Goal: Task Accomplishment & Management: Complete application form

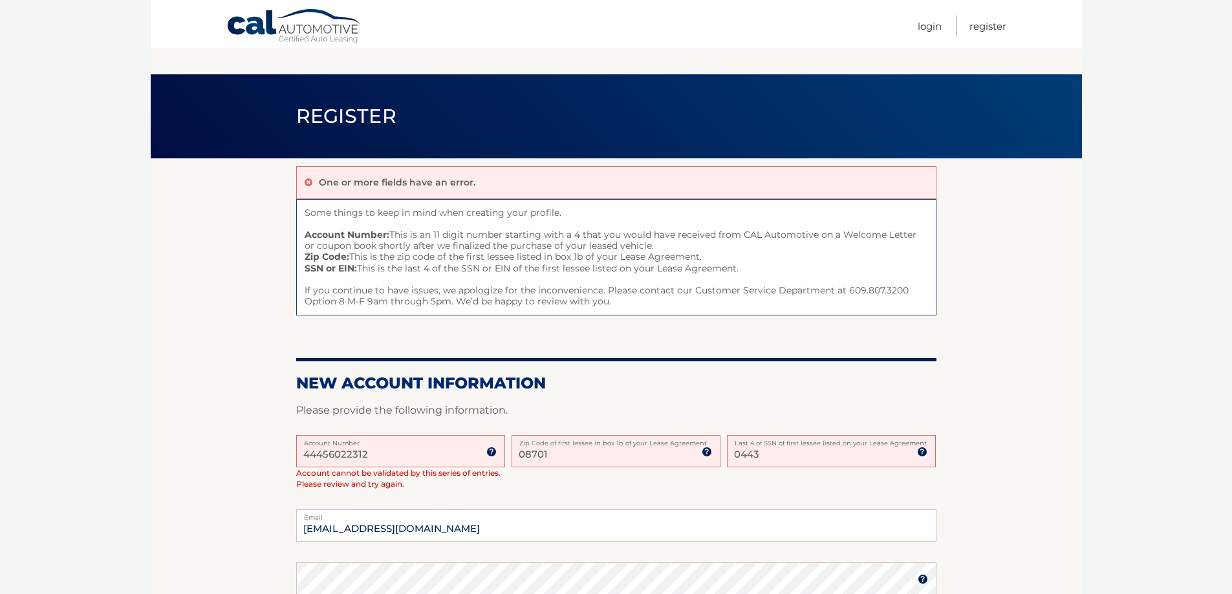
scroll to position [347, 0]
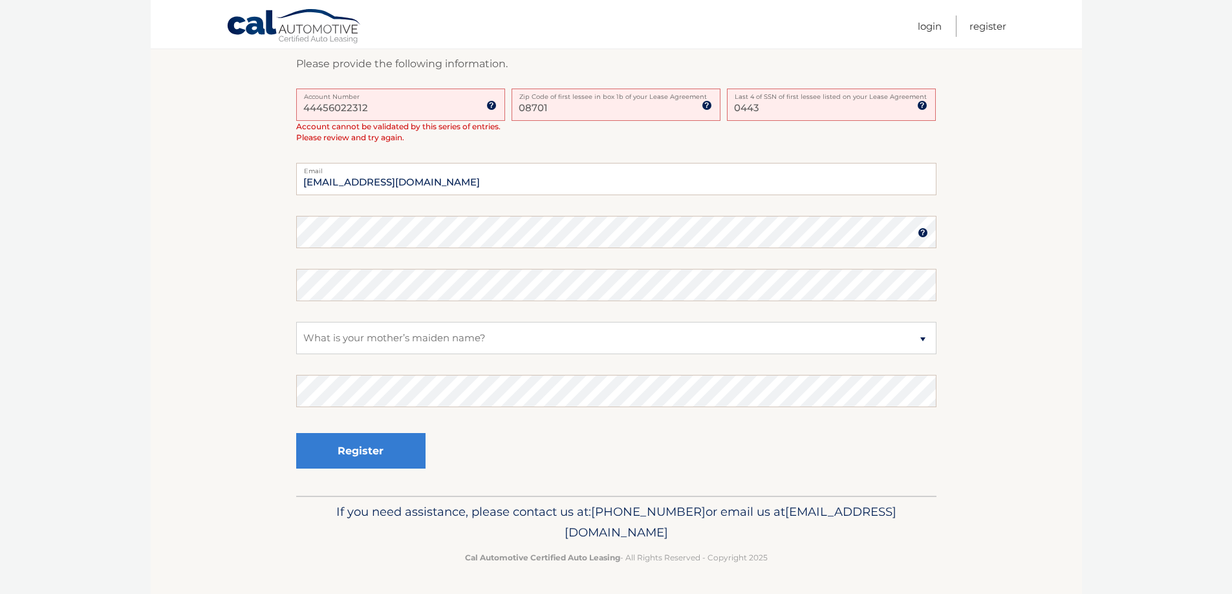
click at [564, 111] on input "08701" at bounding box center [615, 105] width 209 height 32
type input "07755"
click at [407, 448] on button "Register" at bounding box center [360, 451] width 129 height 36
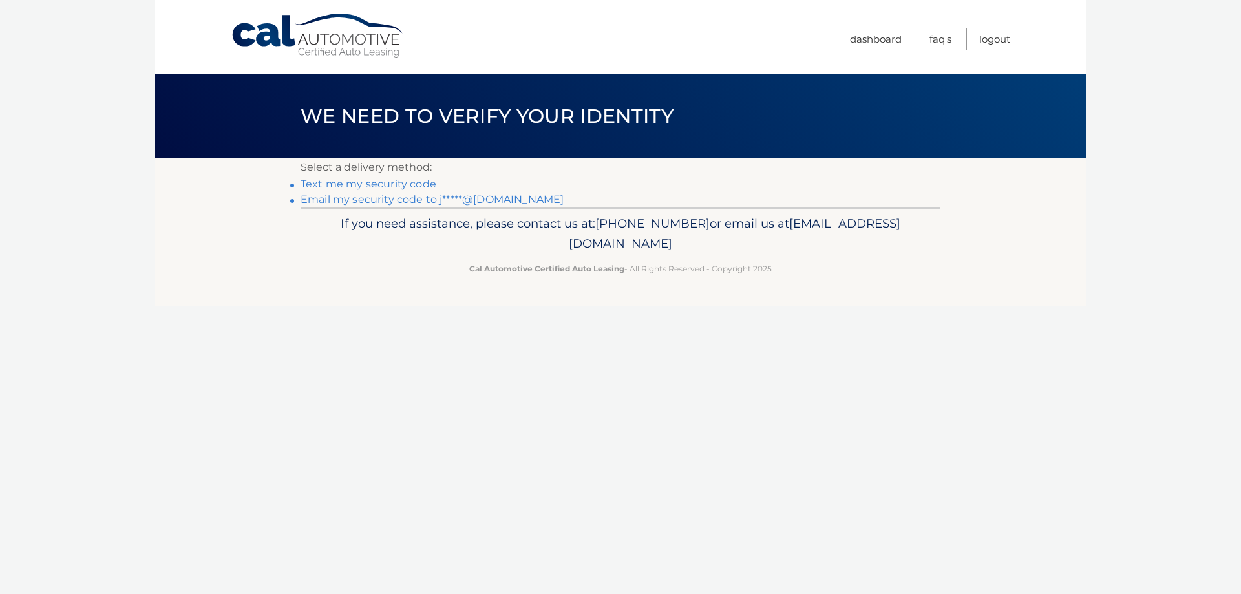
click at [413, 186] on link "Text me my security code" at bounding box center [369, 184] width 136 height 12
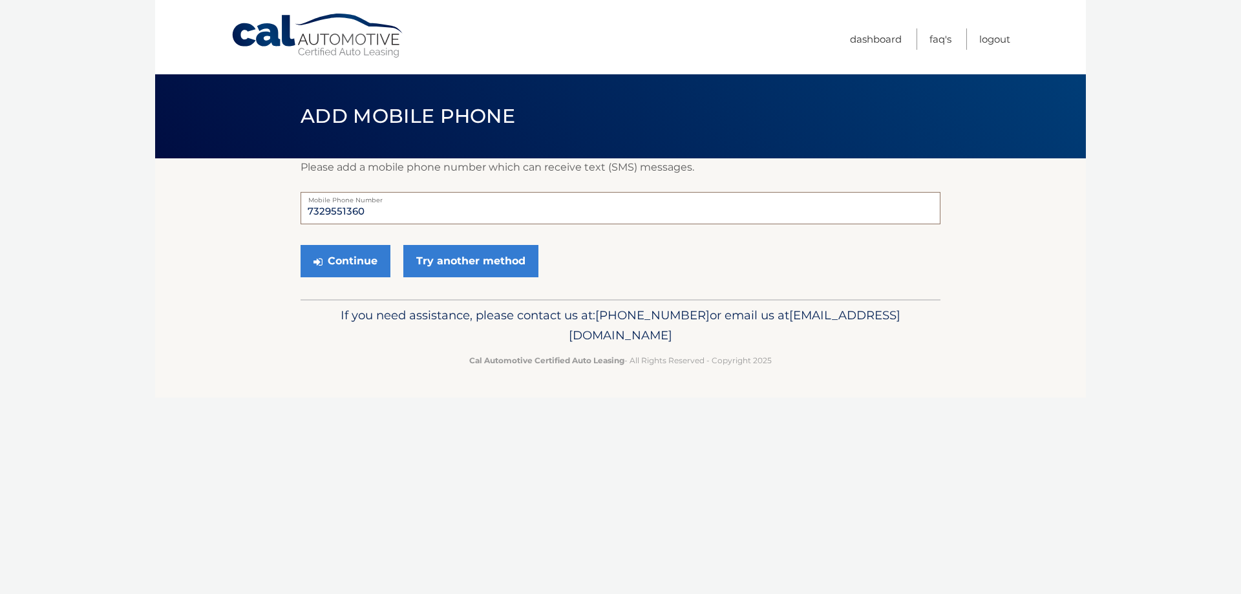
click at [420, 212] on input "7329551360" at bounding box center [621, 208] width 640 height 32
type input "7322726967"
click at [360, 264] on button "Continue" at bounding box center [346, 261] width 90 height 32
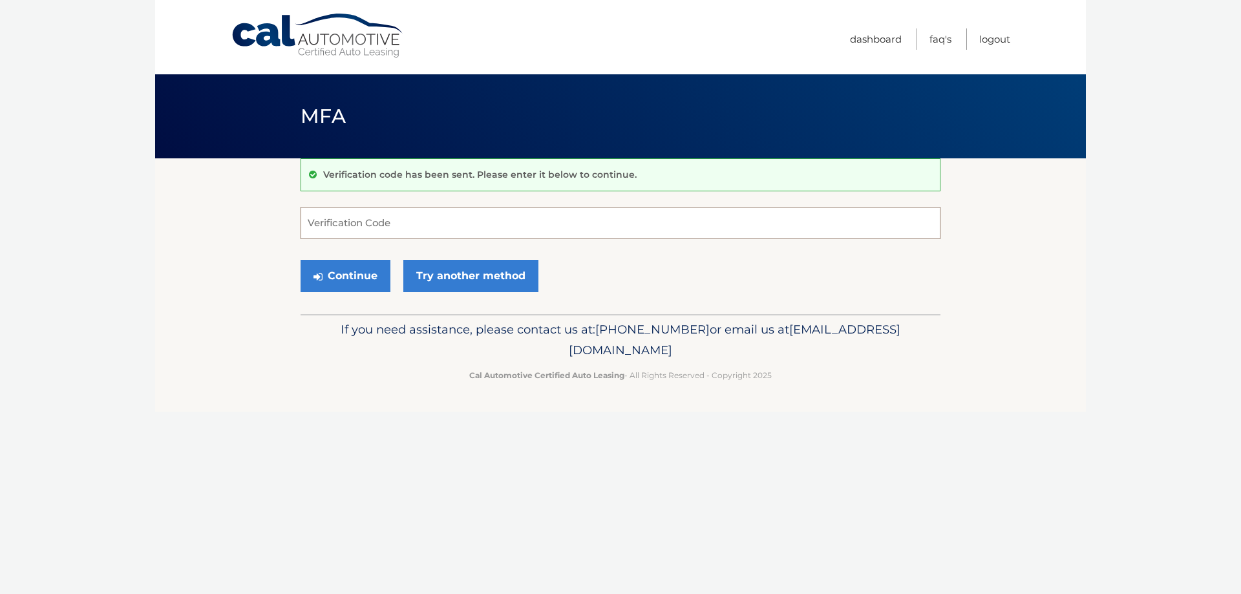
click at [416, 229] on input "Verification Code" at bounding box center [621, 223] width 640 height 32
type input "284895"
click at [375, 277] on button "Continue" at bounding box center [346, 276] width 90 height 32
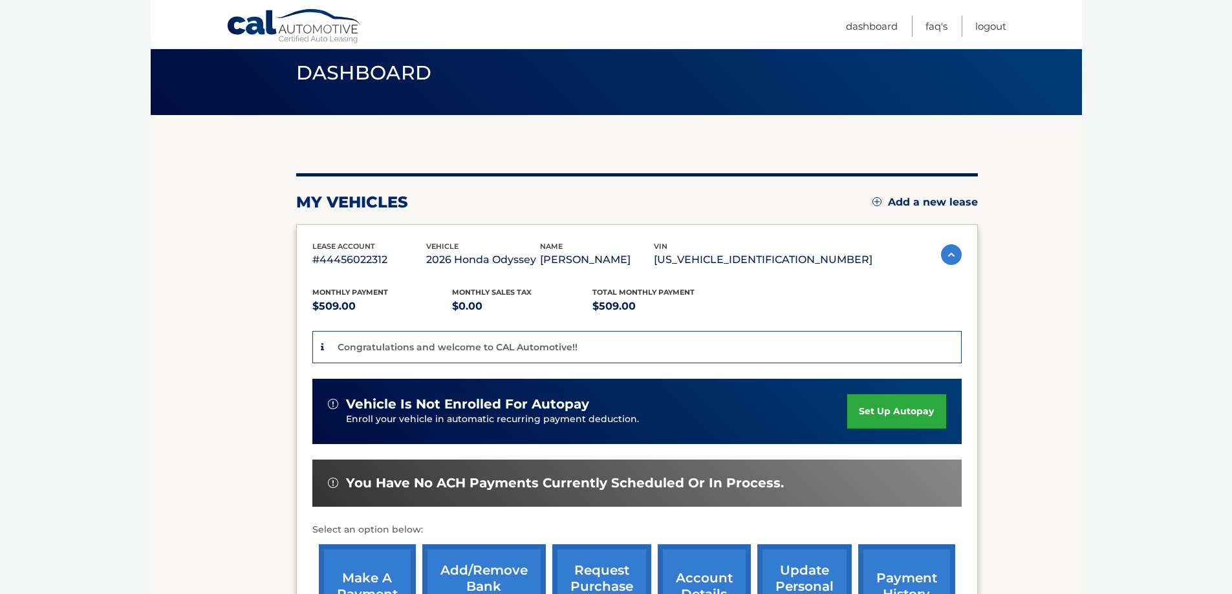
scroll to position [65, 0]
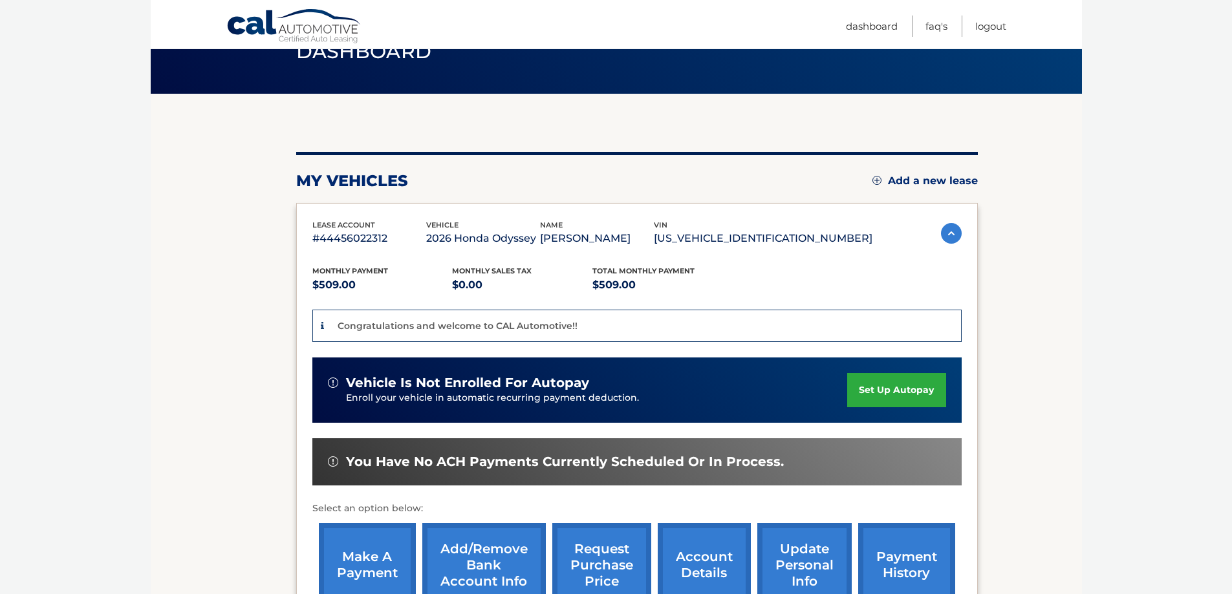
click at [917, 398] on link "set up autopay" at bounding box center [896, 390] width 98 height 34
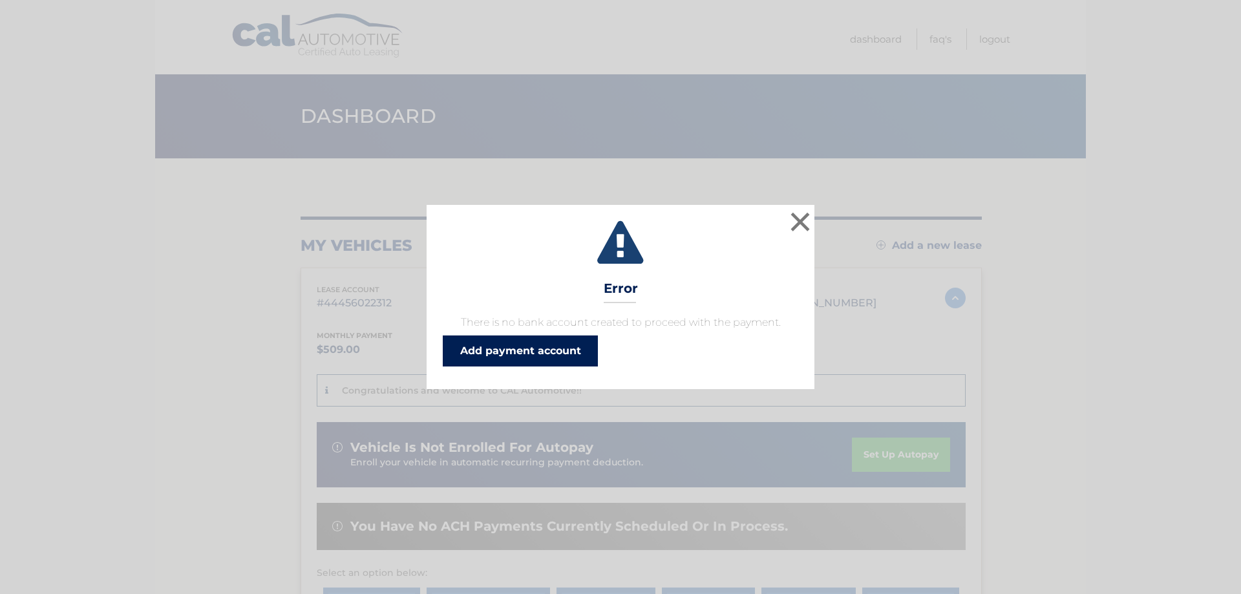
click at [577, 358] on link "Add payment account" at bounding box center [520, 351] width 155 height 31
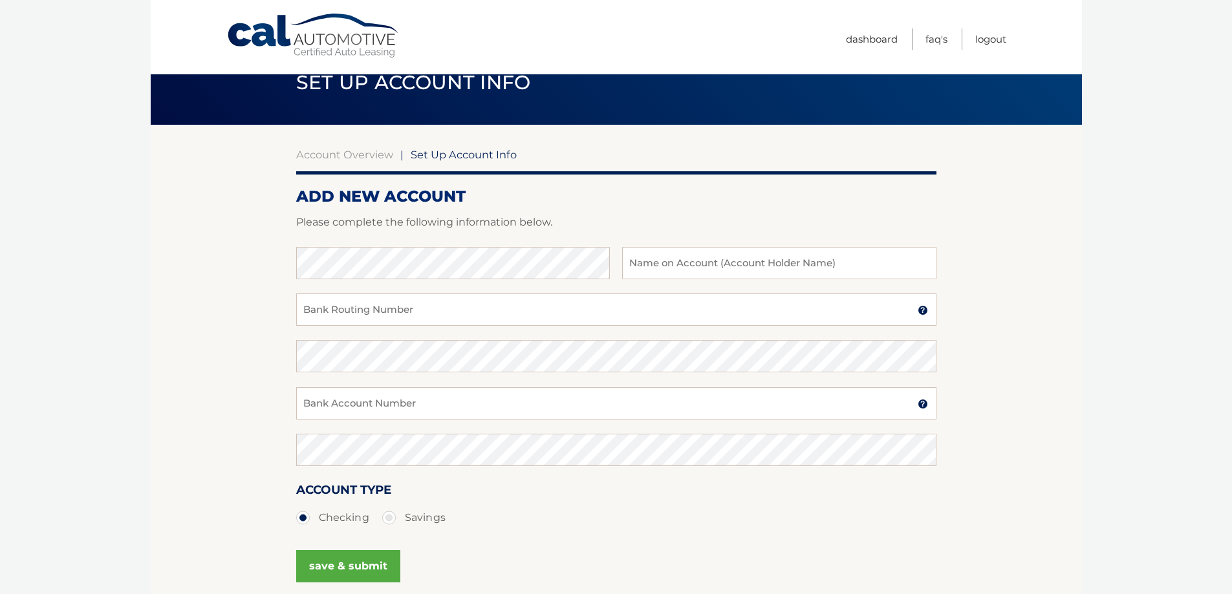
scroll to position [65, 0]
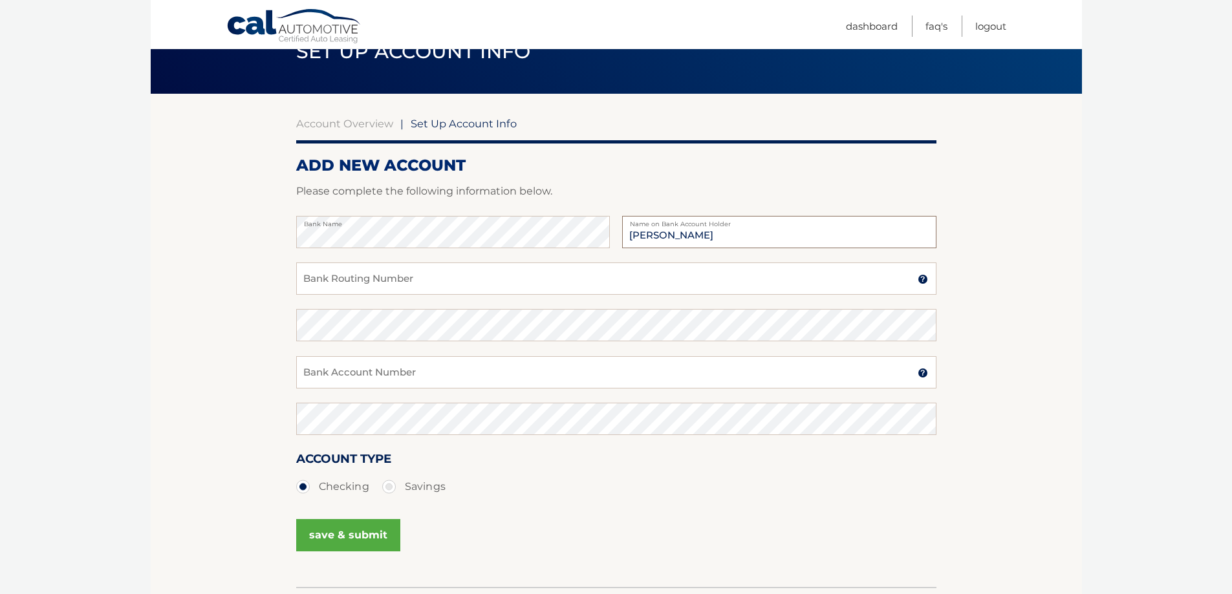
type input "[PERSON_NAME]"
click at [553, 284] on input "Bank Routing Number" at bounding box center [616, 279] width 640 height 32
type input "031201360"
click at [529, 367] on input "Bank Account Number" at bounding box center [616, 372] width 640 height 32
type input "4432447963"
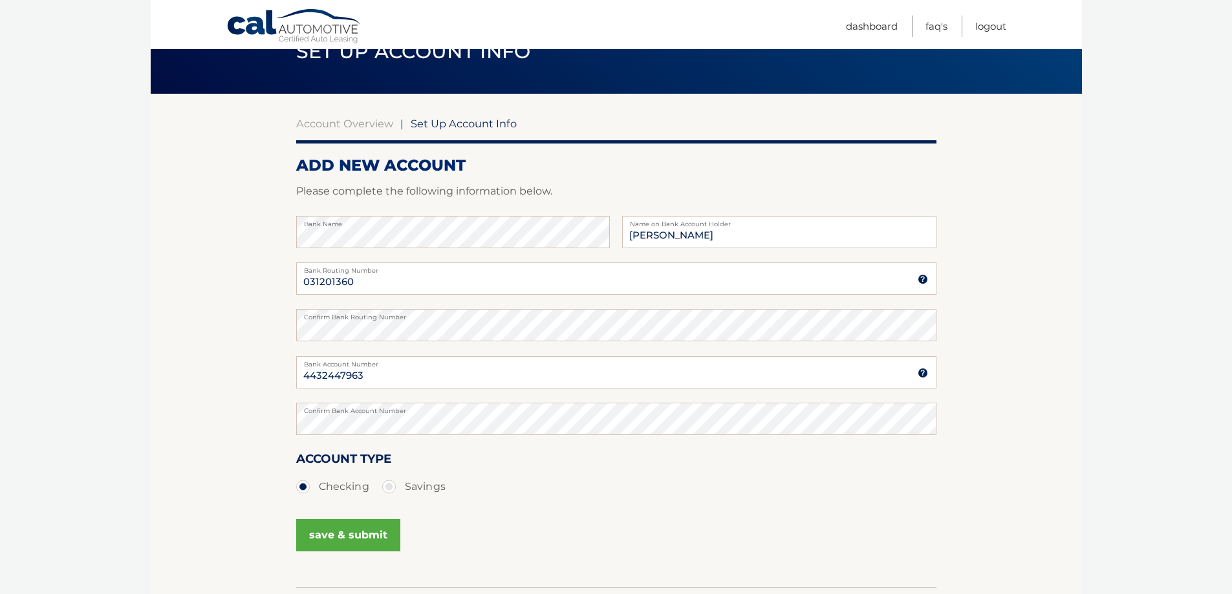
click at [336, 535] on button "save & submit" at bounding box center [348, 535] width 104 height 32
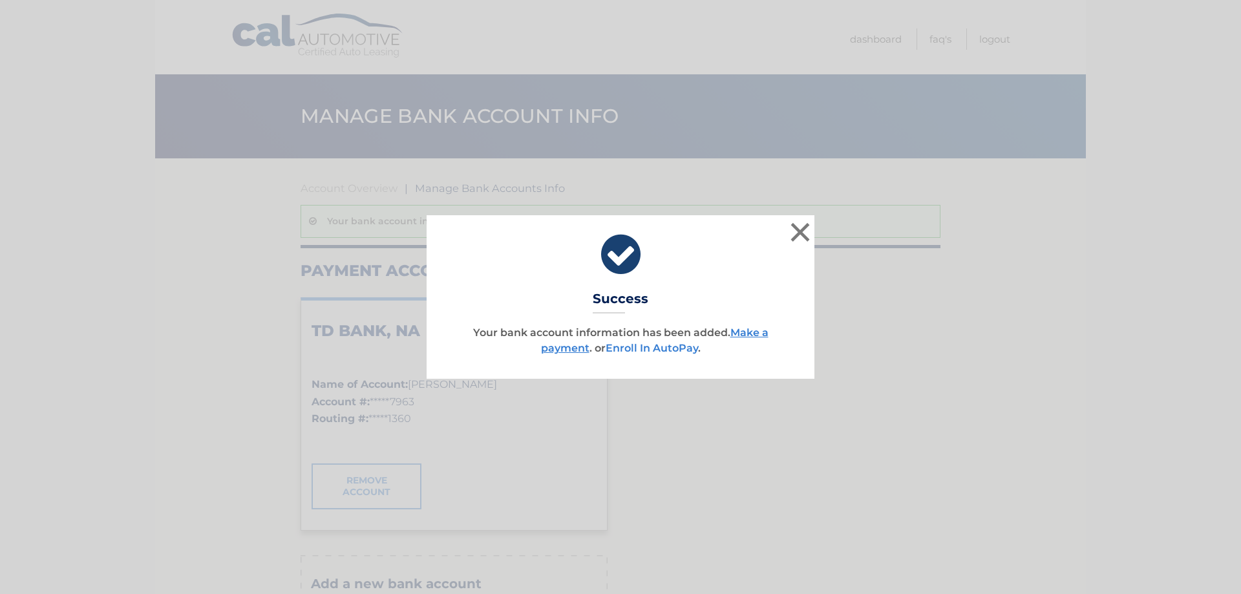
click at [682, 349] on link "Enroll In AutoPay" at bounding box center [652, 348] width 92 height 12
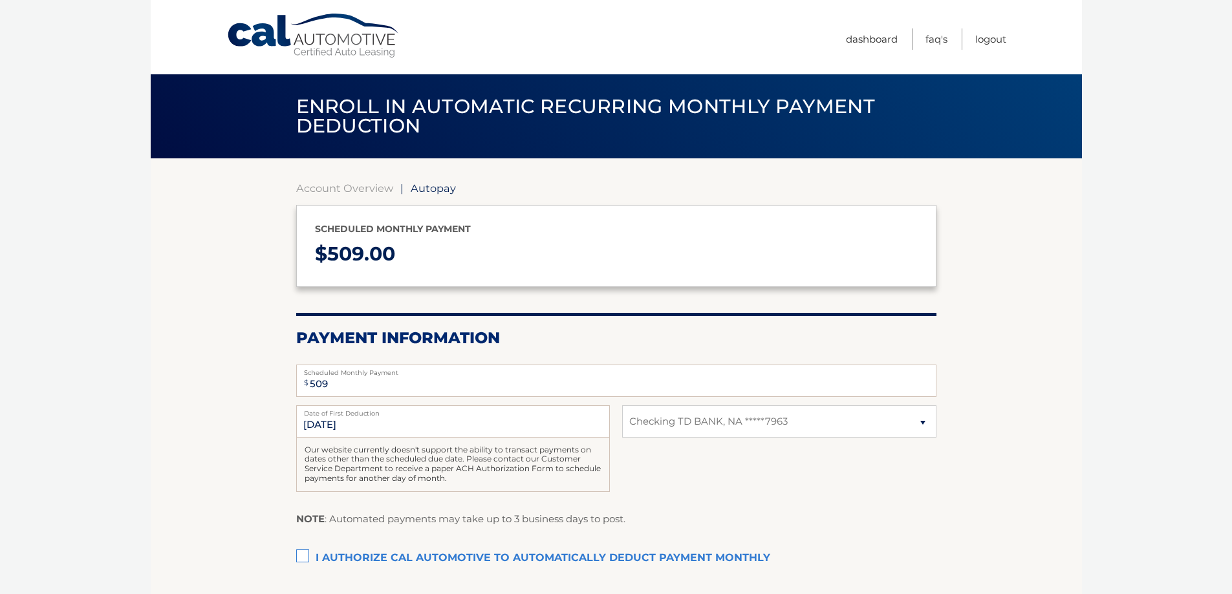
select select "NGM2YWY2YTMtNDk1Ni00YjUxLWI5MTQtY2RhN2RkZjM2YmJj"
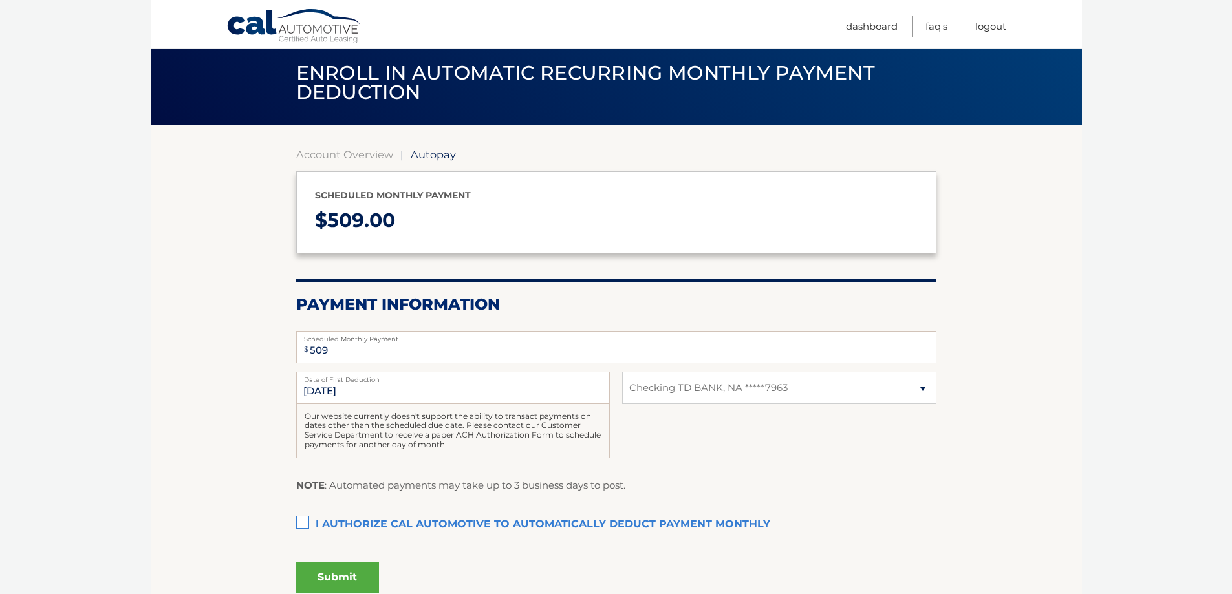
scroll to position [65, 0]
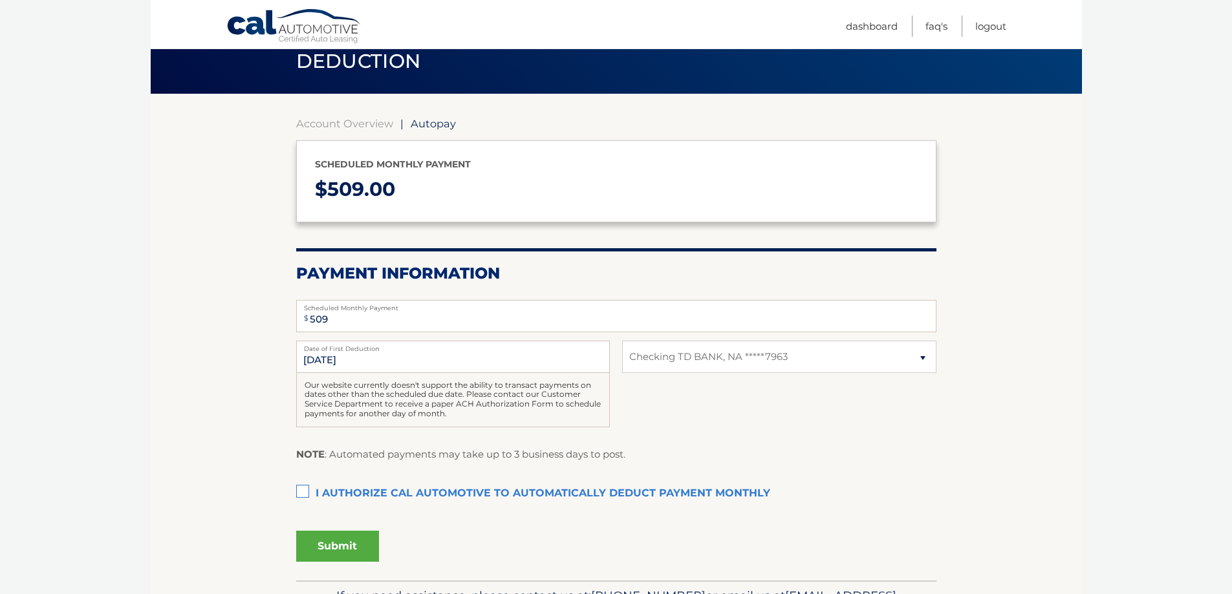
click at [300, 491] on label "I authorize cal automotive to automatically deduct payment monthly This checkbo…" at bounding box center [616, 494] width 640 height 26
click at [0, 0] on input "I authorize cal automotive to automatically deduct payment monthly This checkbo…" at bounding box center [0, 0] width 0 height 0
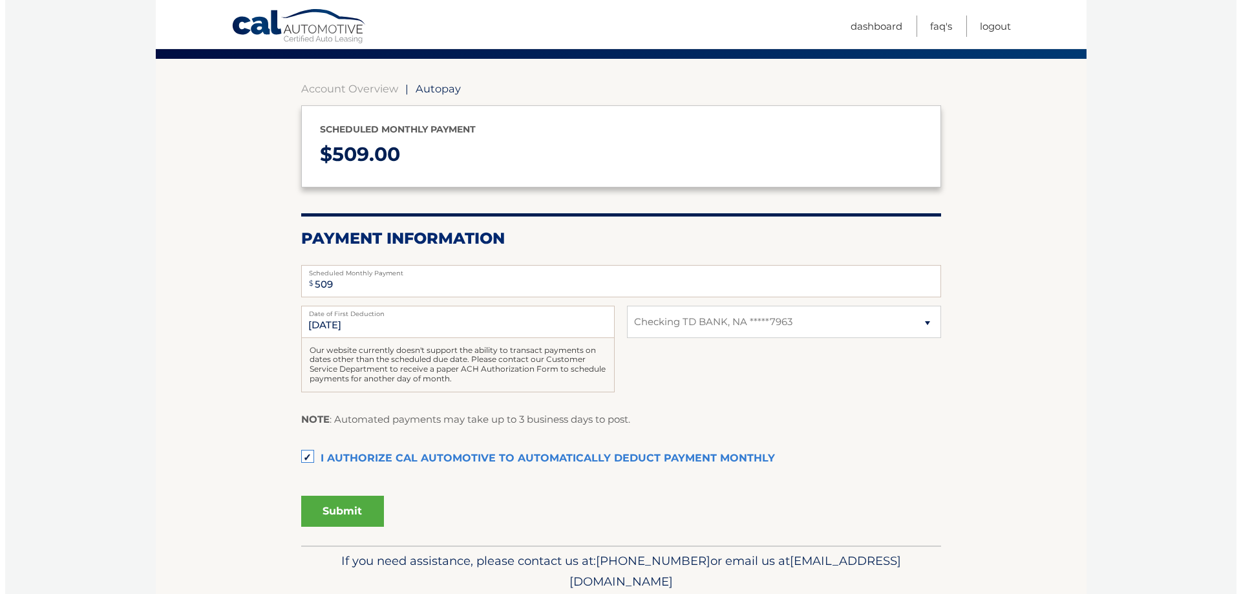
scroll to position [129, 0]
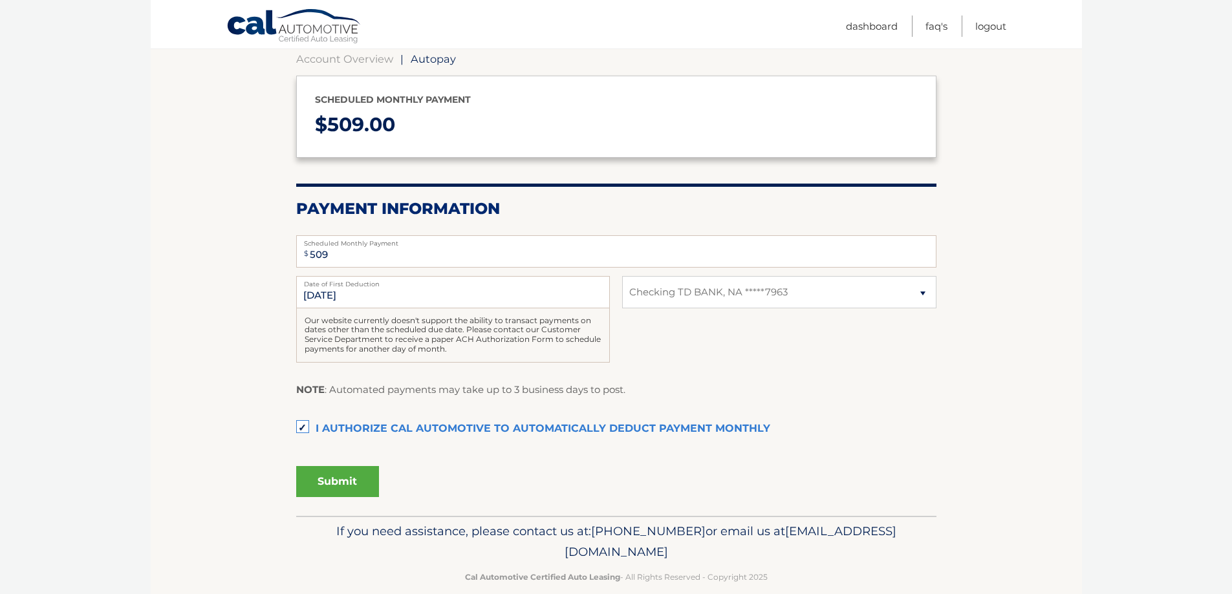
click at [360, 490] on button "Submit" at bounding box center [337, 481] width 83 height 31
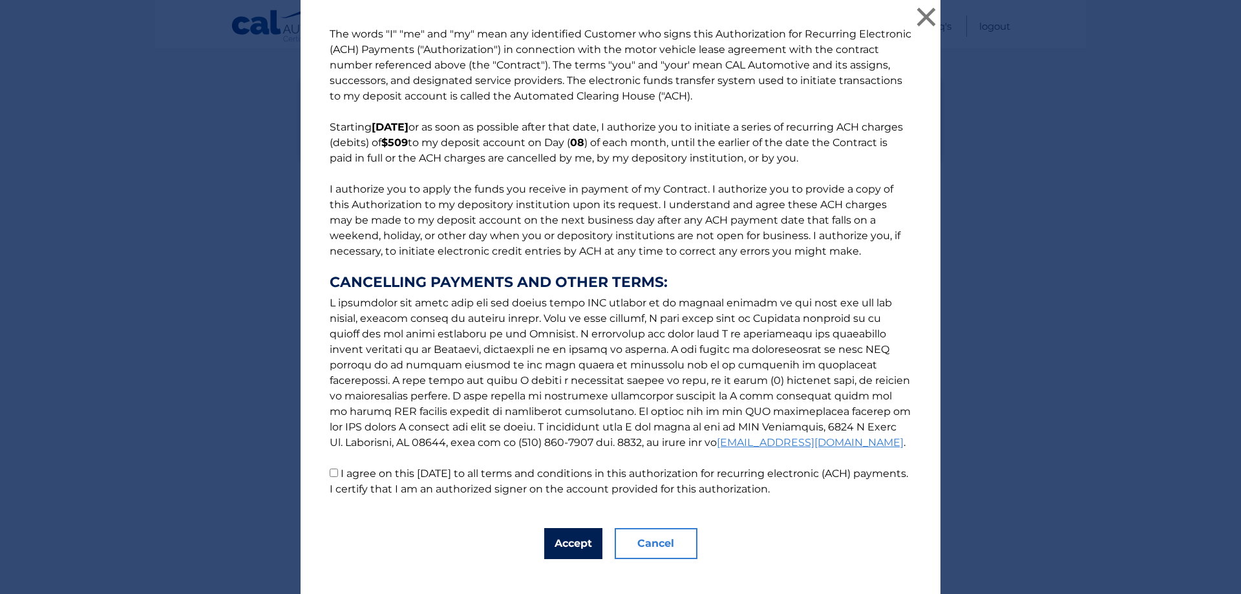
click at [553, 541] on button "Accept" at bounding box center [573, 543] width 58 height 31
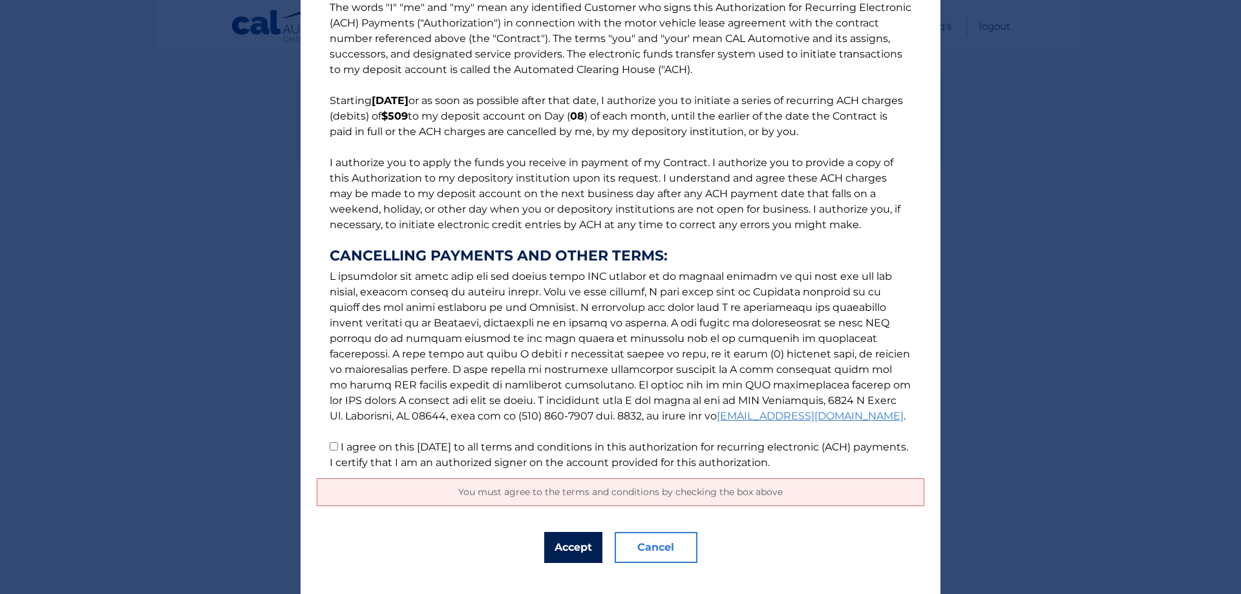
scroll to position [47, 0]
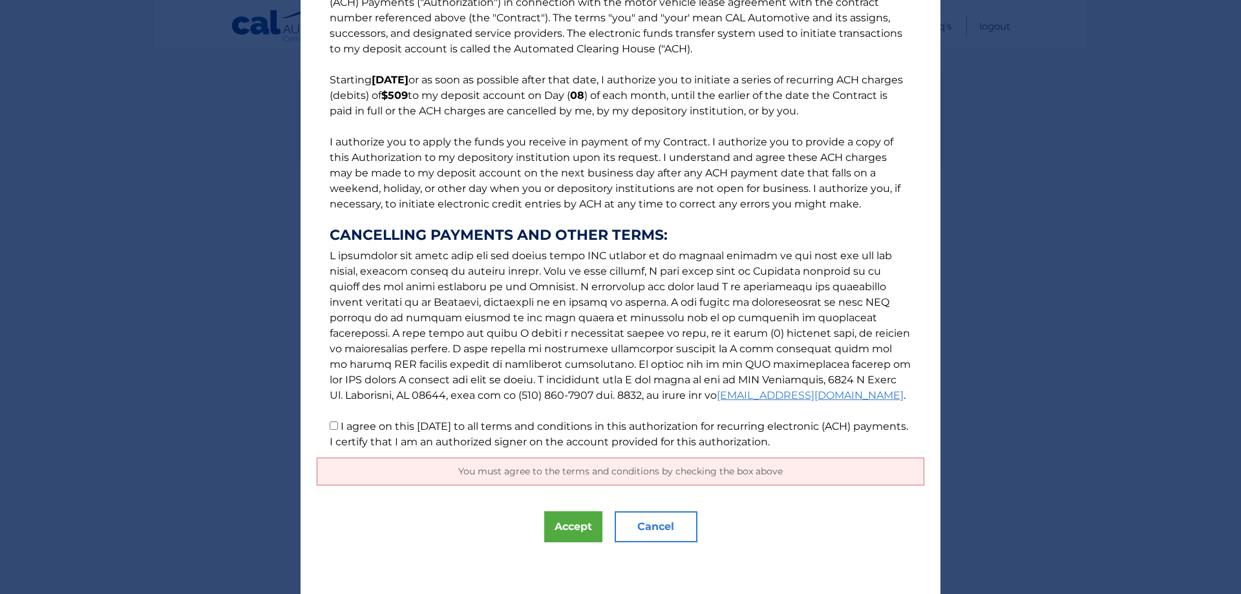
click at [579, 467] on span "You must agree to the terms and conditions by checking the box above" at bounding box center [620, 472] width 325 height 12
click at [330, 428] on input "I agree on this 09/30/2025 to all terms and conditions in this authorization fo…" at bounding box center [334, 426] width 8 height 8
checkbox input "true"
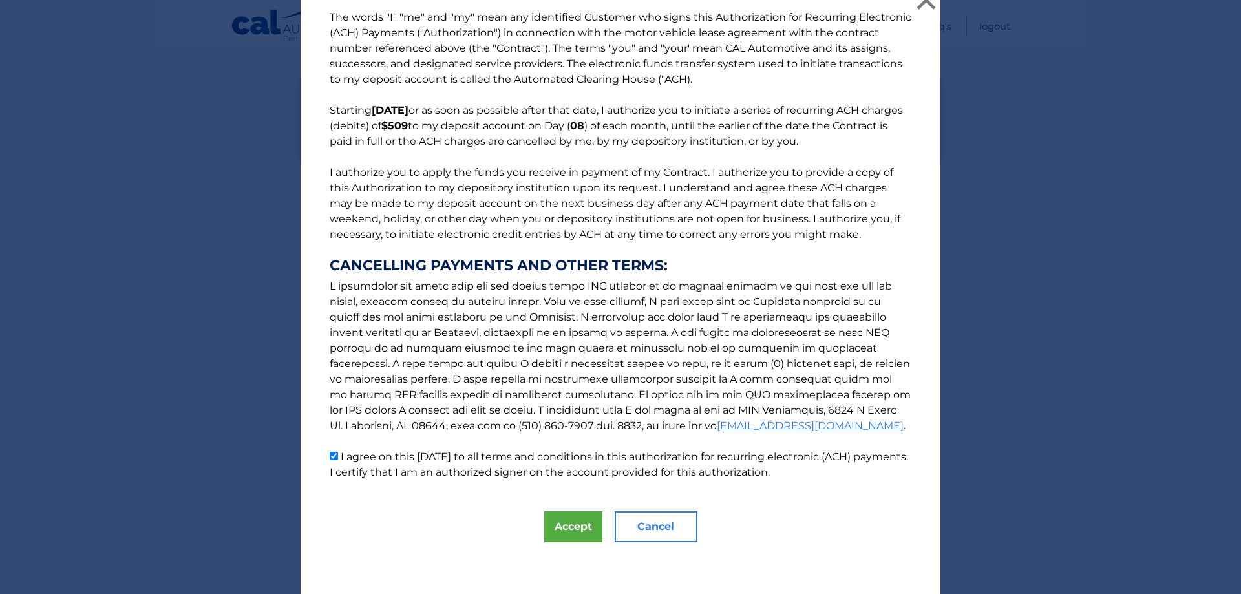
scroll to position [17, 0]
click at [557, 528] on button "Accept" at bounding box center [573, 526] width 58 height 31
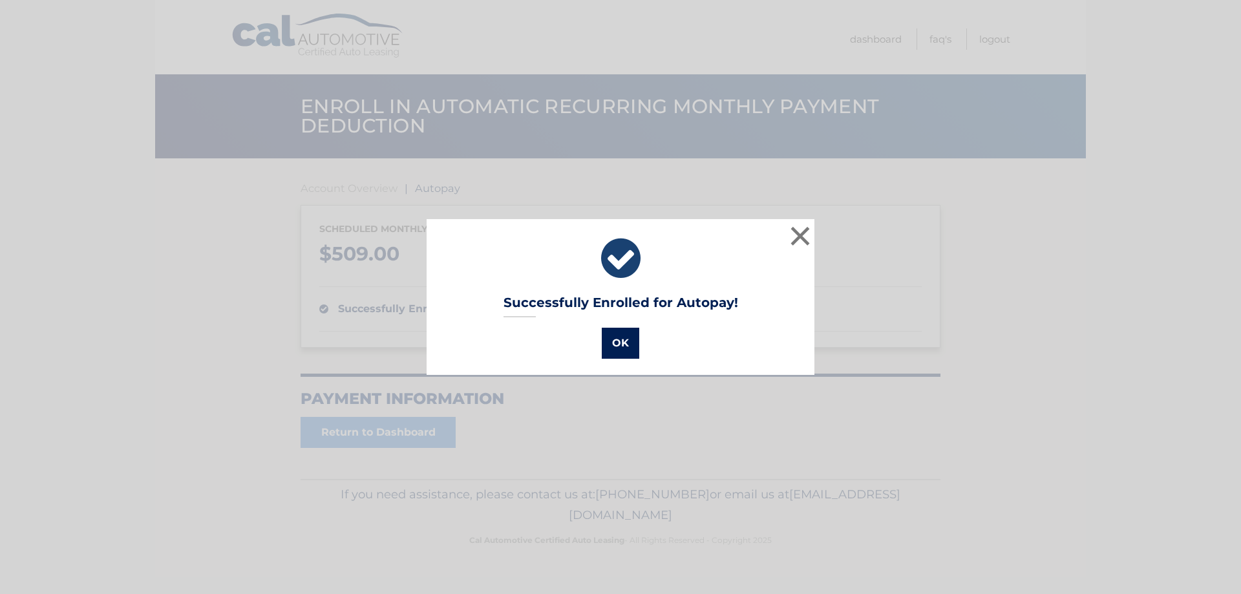
click at [618, 349] on button "OK" at bounding box center [621, 343] width 38 height 31
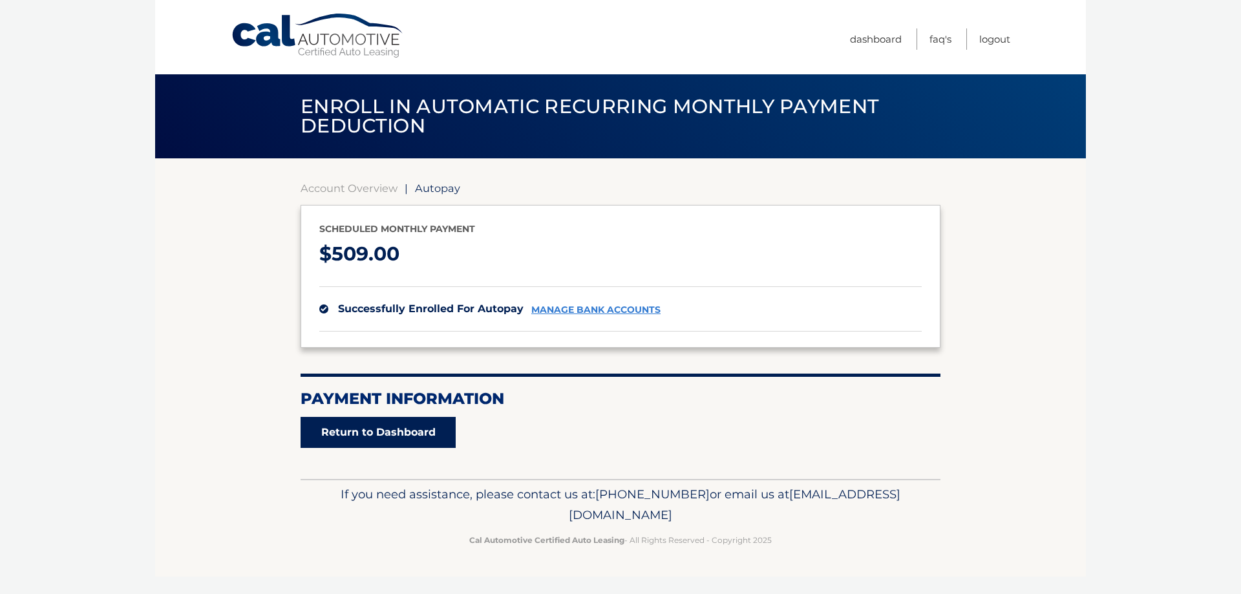
click at [428, 436] on link "Return to Dashboard" at bounding box center [378, 432] width 155 height 31
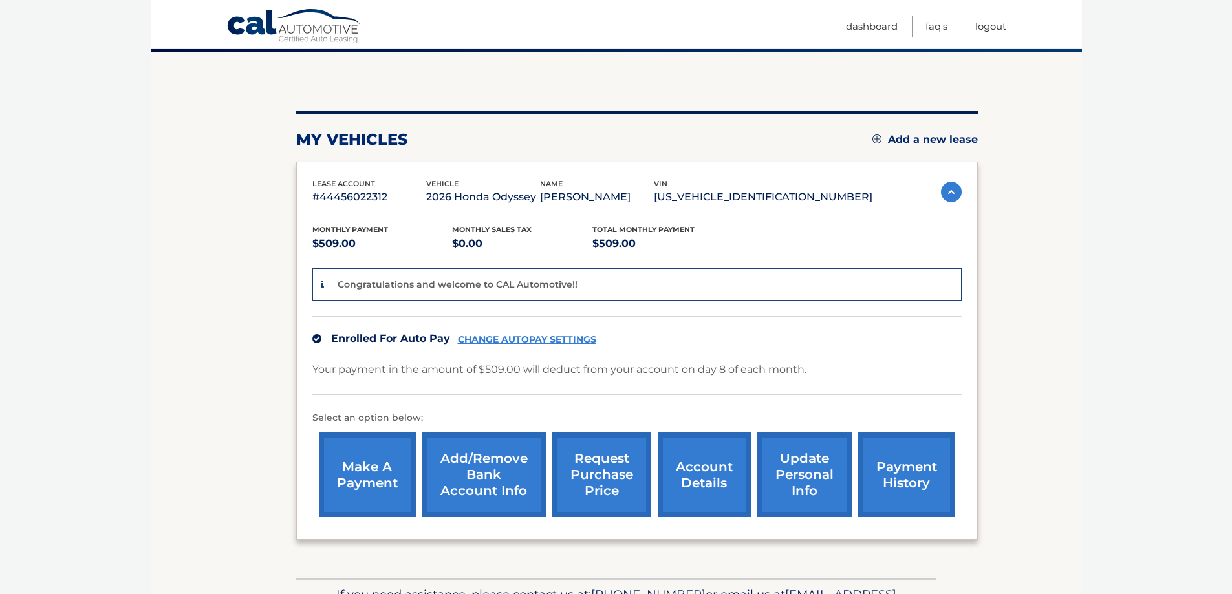
scroll to position [129, 0]
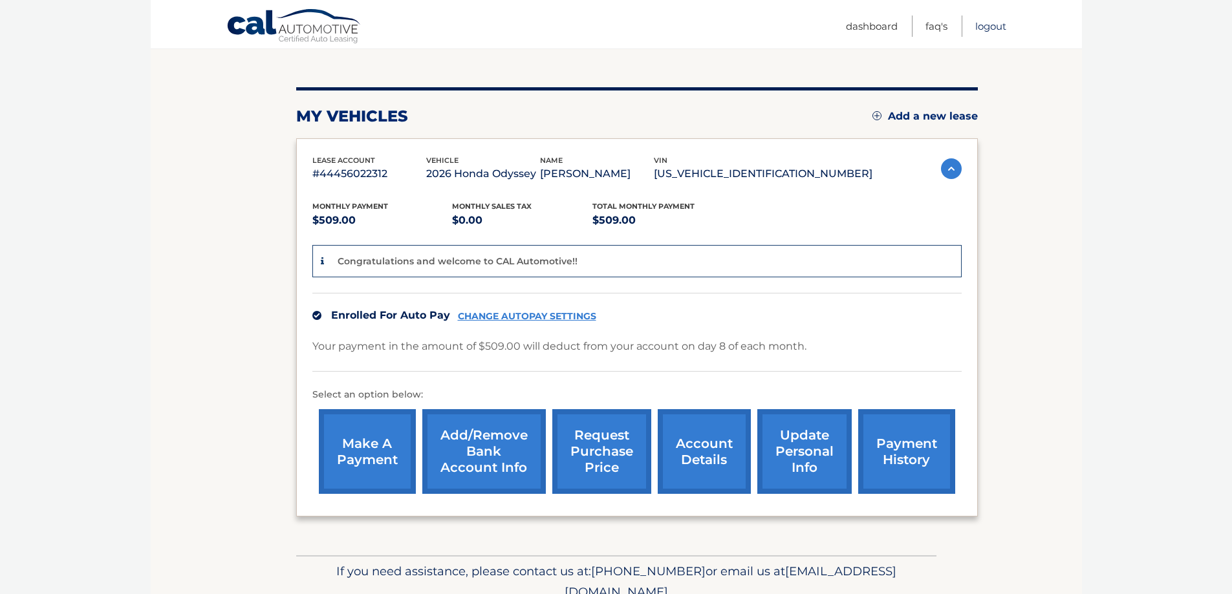
click at [986, 26] on link "Logout" at bounding box center [990, 26] width 31 height 21
